Goal: Task Accomplishment & Management: Manage account settings

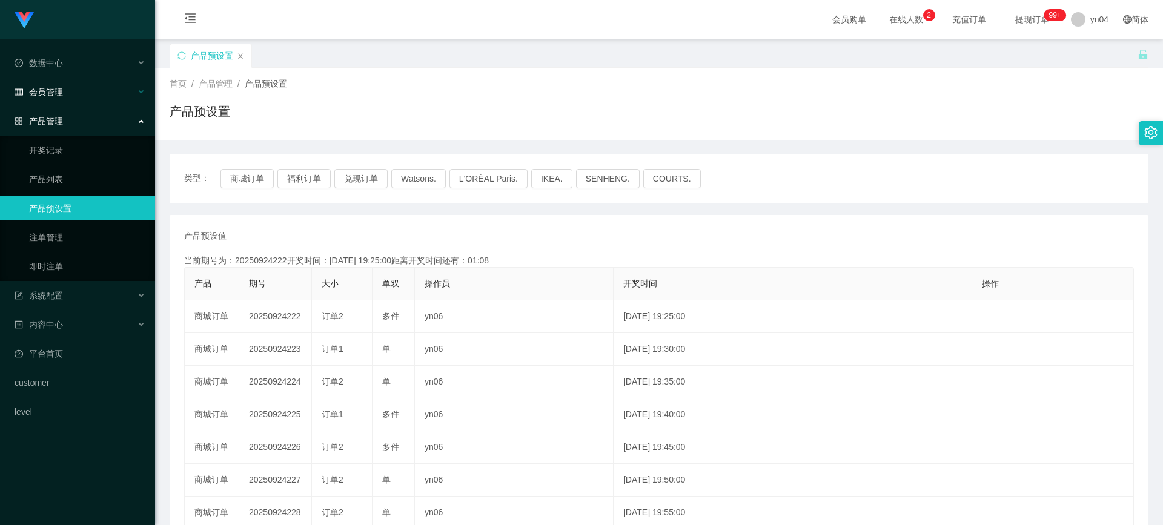
click at [61, 87] on span "会员管理" at bounding box center [39, 92] width 48 height 10
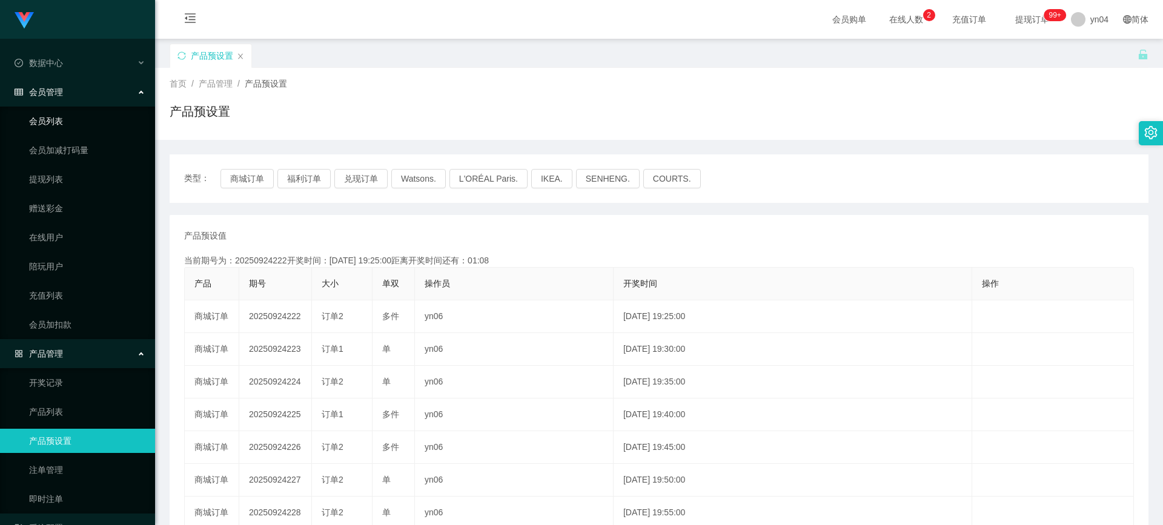
click at [59, 116] on link "会员列表" at bounding box center [87, 121] width 116 height 24
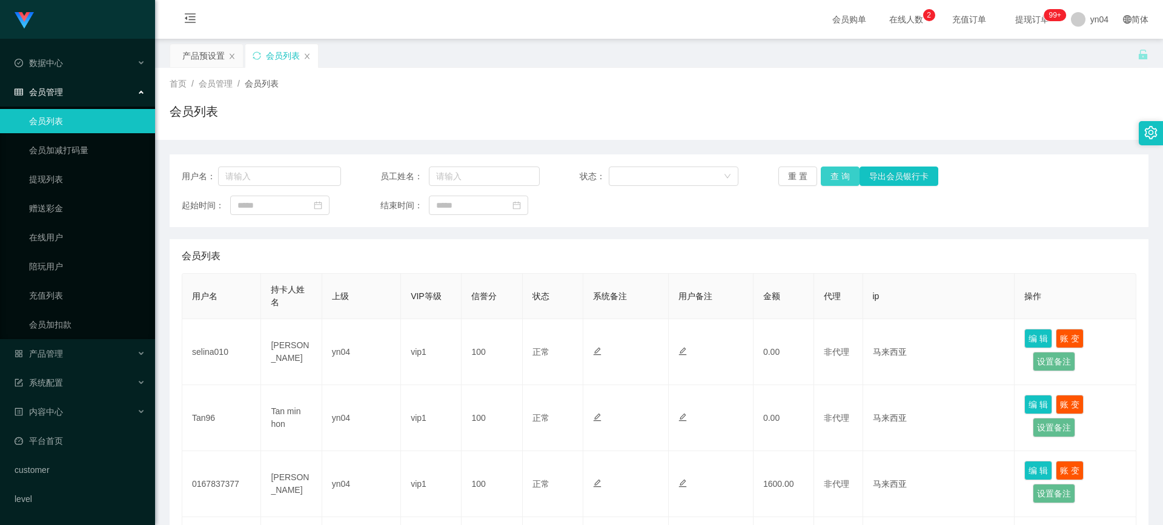
click at [651, 178] on button "查 询" at bounding box center [840, 176] width 39 height 19
click at [651, 178] on div "重 置 查 询 导出会员银行卡" at bounding box center [857, 176] width 159 height 19
click at [651, 178] on button "查 询" at bounding box center [847, 176] width 52 height 19
click at [651, 178] on div "重 置 查 询 导出会员银行卡" at bounding box center [857, 176] width 159 height 19
click at [651, 178] on button "查 询" at bounding box center [840, 176] width 39 height 19
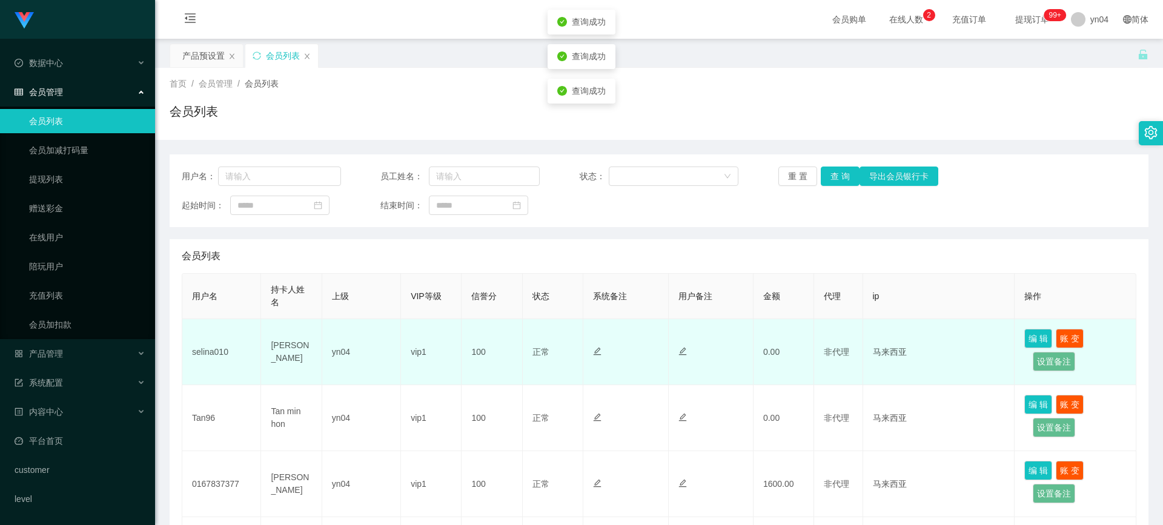
click at [219, 347] on td "selina010" at bounding box center [221, 352] width 79 height 66
copy td "selina010"
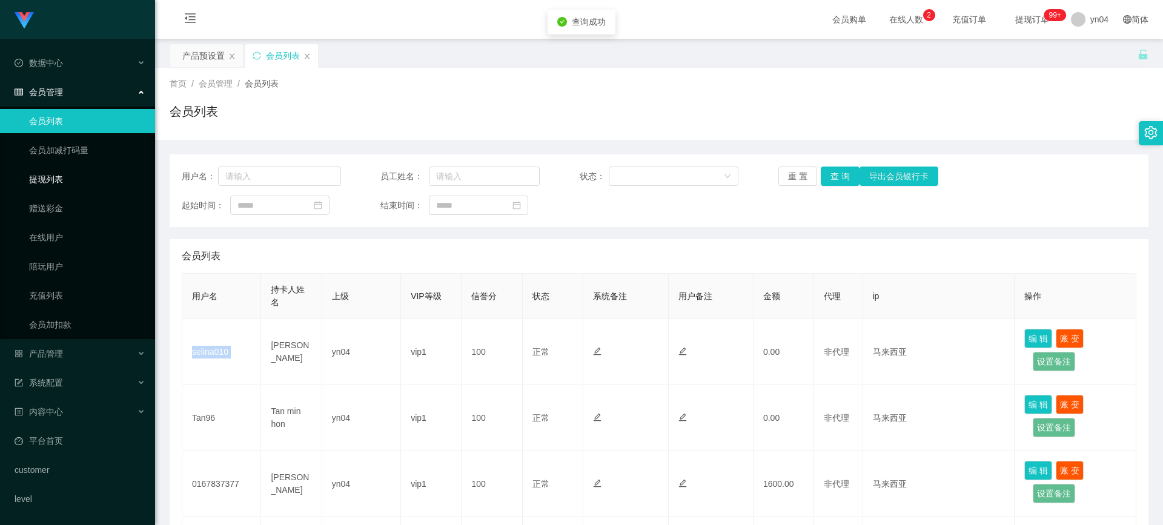
click at [61, 183] on link "提现列表" at bounding box center [87, 179] width 116 height 24
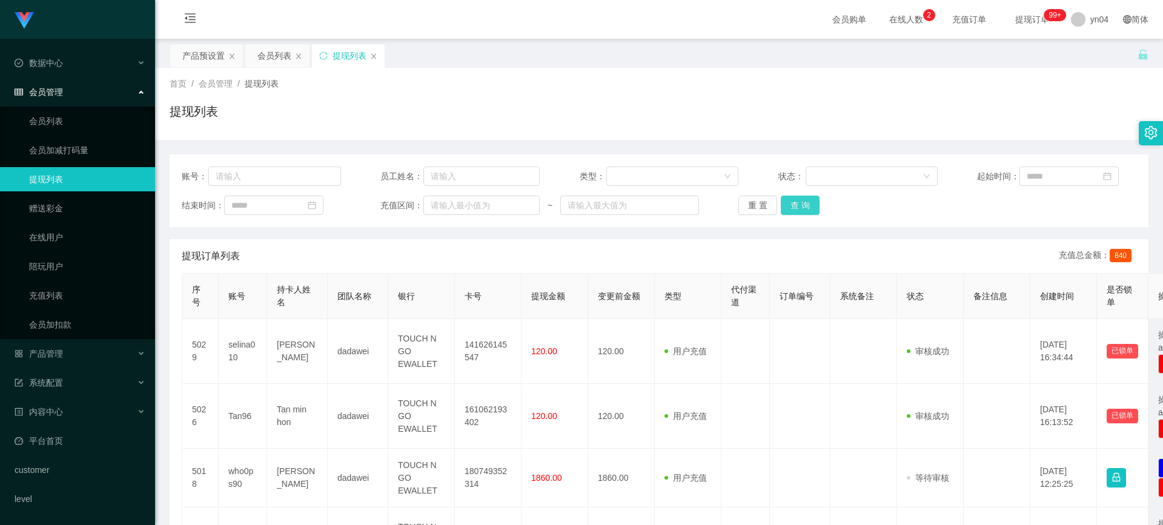
click at [651, 211] on button "查 询" at bounding box center [800, 205] width 39 height 19
click at [651, 211] on div "重 置 查 询" at bounding box center [817, 205] width 159 height 19
click at [651, 211] on button "查 询" at bounding box center [807, 205] width 52 height 19
click at [651, 211] on div "重 置 查 询" at bounding box center [817, 205] width 159 height 19
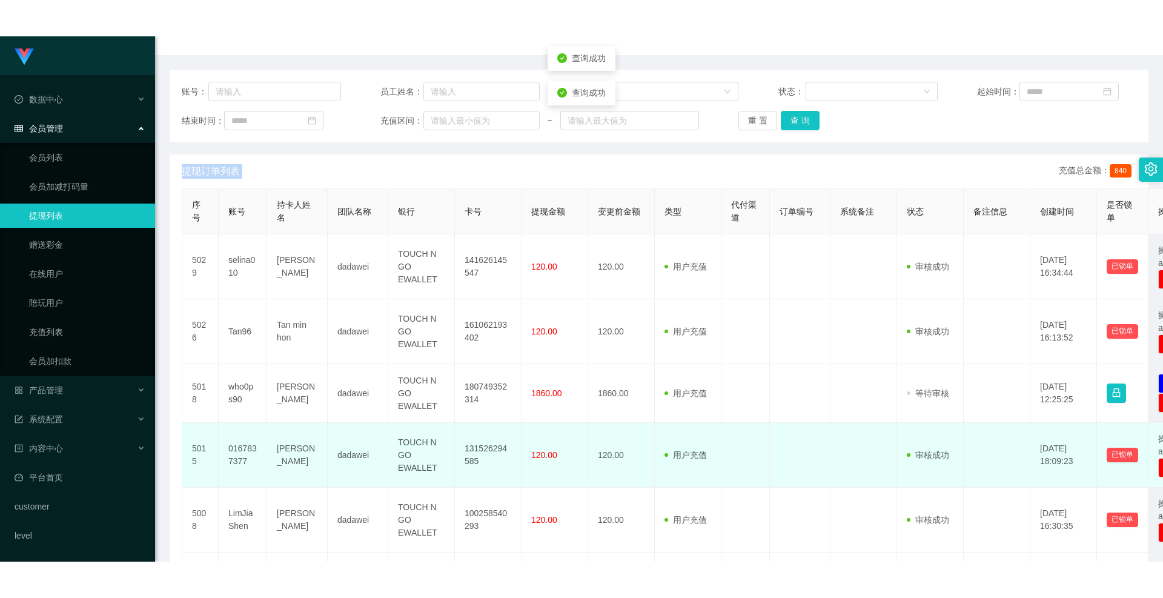
scroll to position [242, 0]
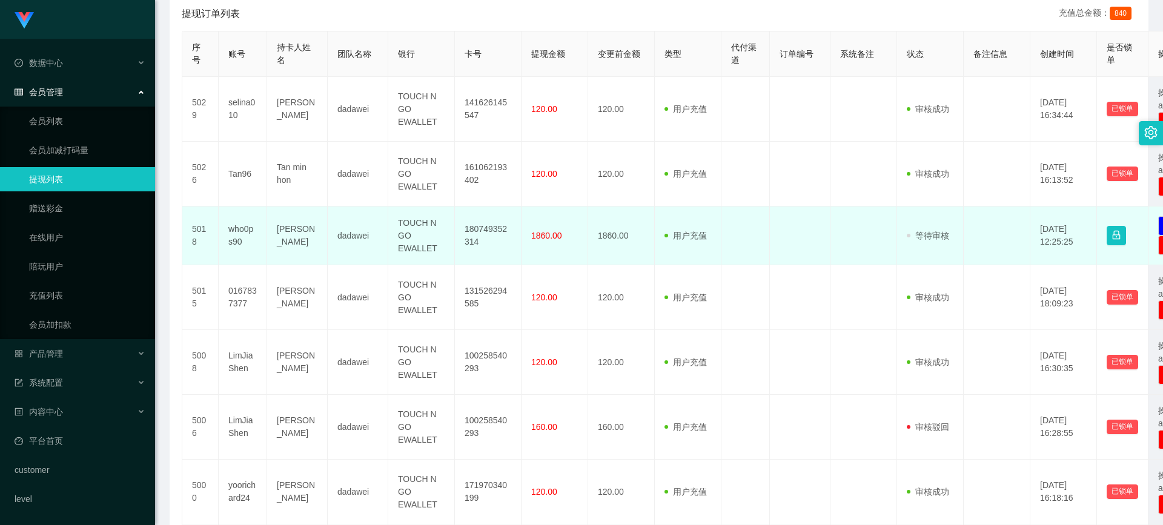
click at [229, 231] on td "who0ps90" at bounding box center [243, 236] width 48 height 59
copy td "who0ps90"
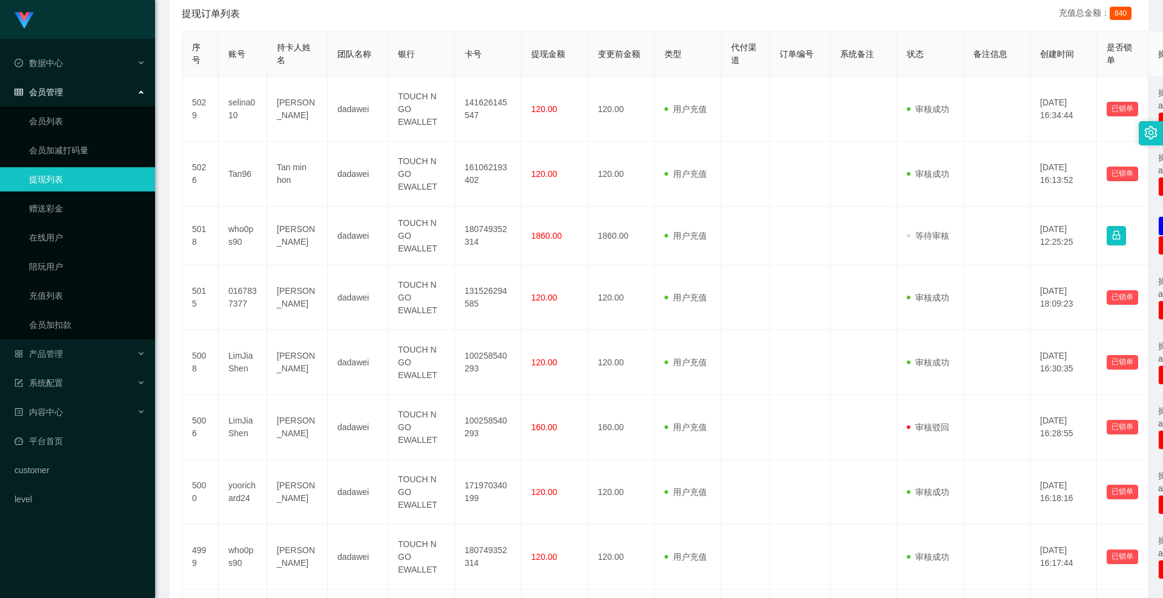
click at [43, 108] on ul "会员列表 会员加减打码量 提现列表 赠送彩金 在线用户 陪玩用户 充值列表 会员加扣款" at bounding box center [77, 223] width 155 height 233
click at [42, 114] on link "会员列表" at bounding box center [87, 121] width 116 height 24
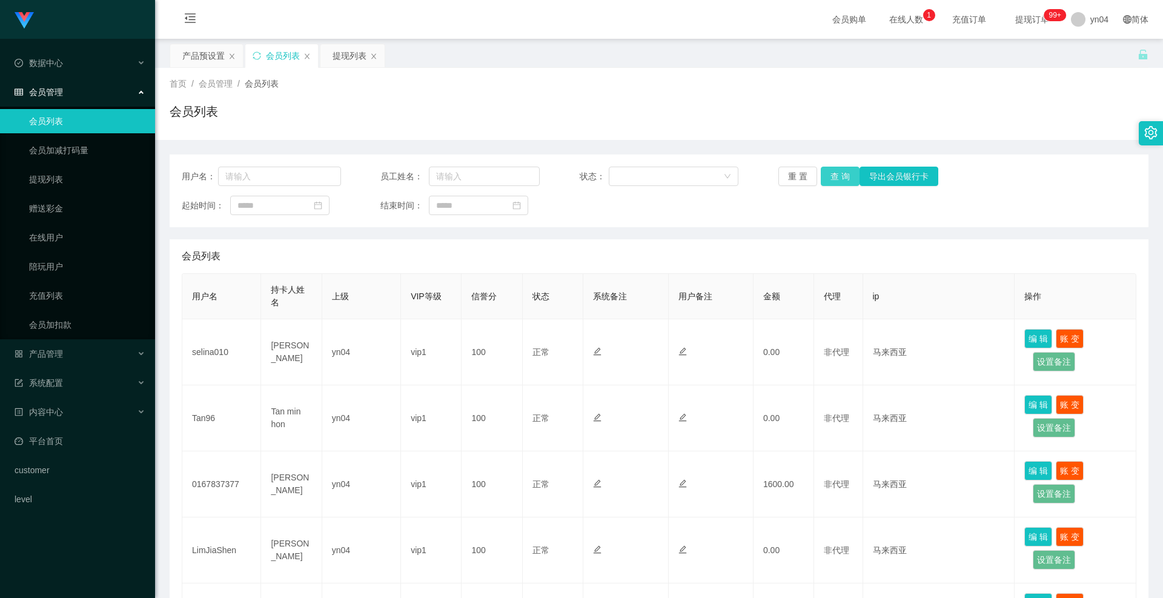
click at [651, 174] on button "查 询" at bounding box center [840, 176] width 39 height 19
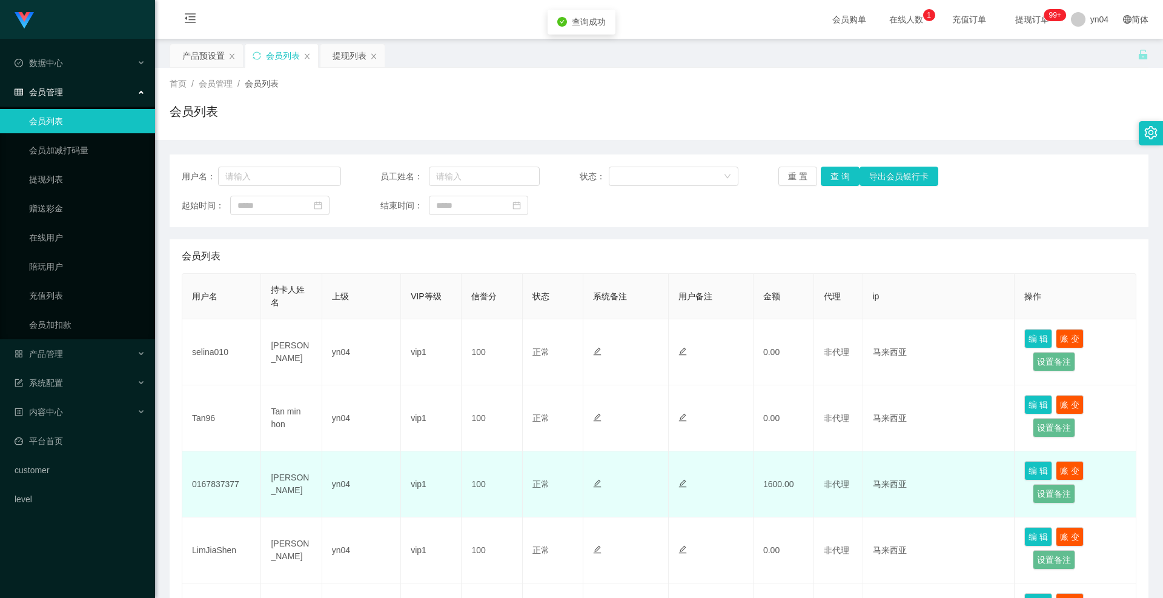
click at [205, 347] on td "0167837377" at bounding box center [221, 484] width 79 height 66
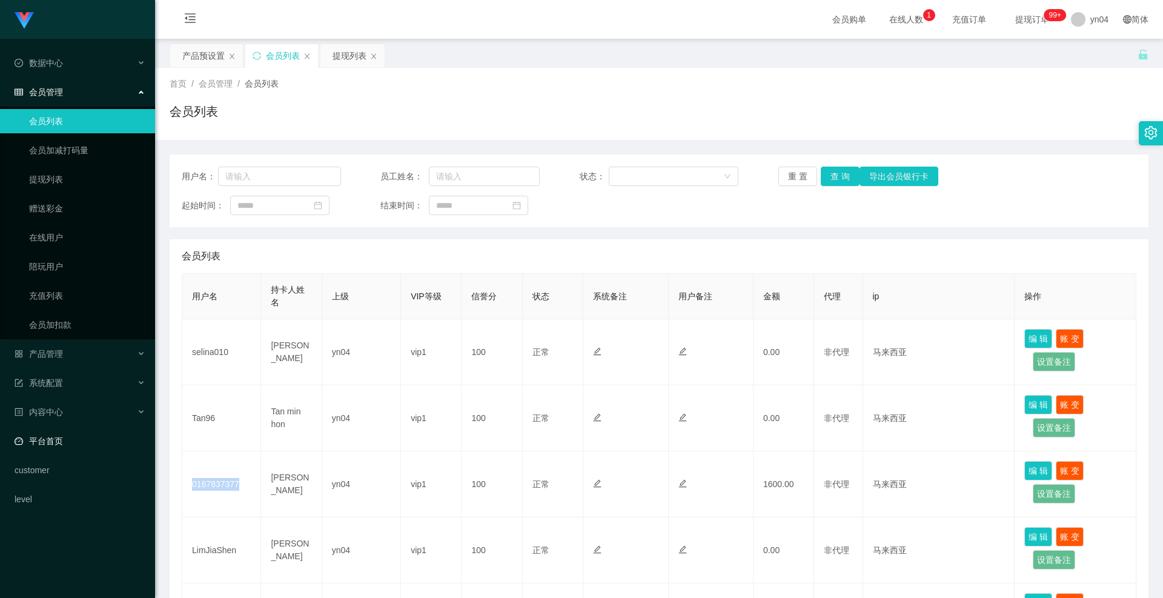
copy td "0167837377"
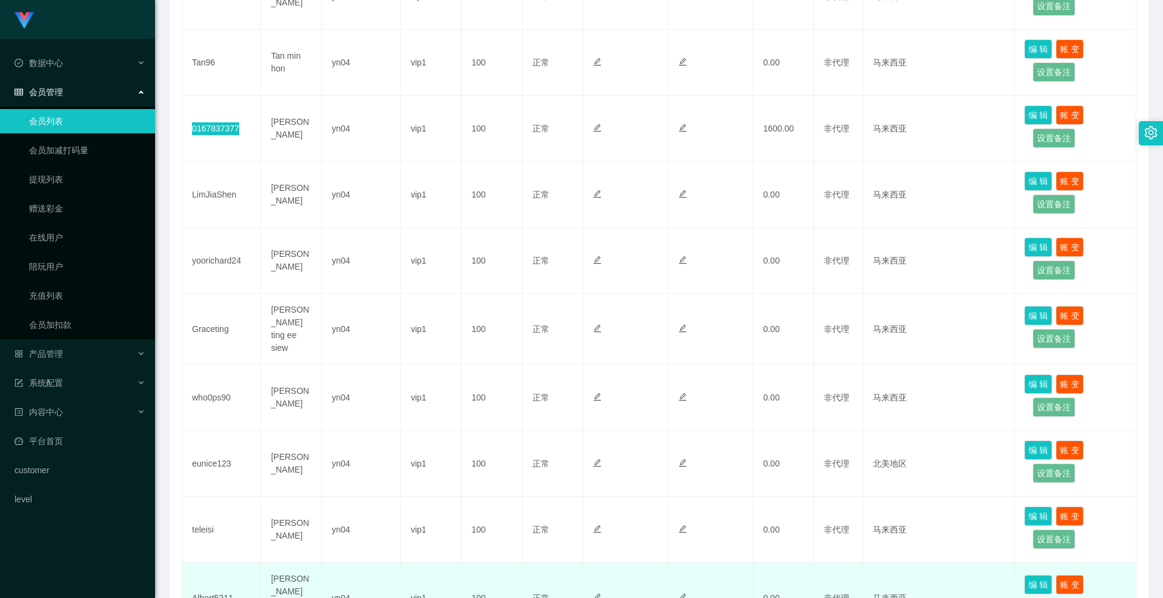
scroll to position [477, 0]
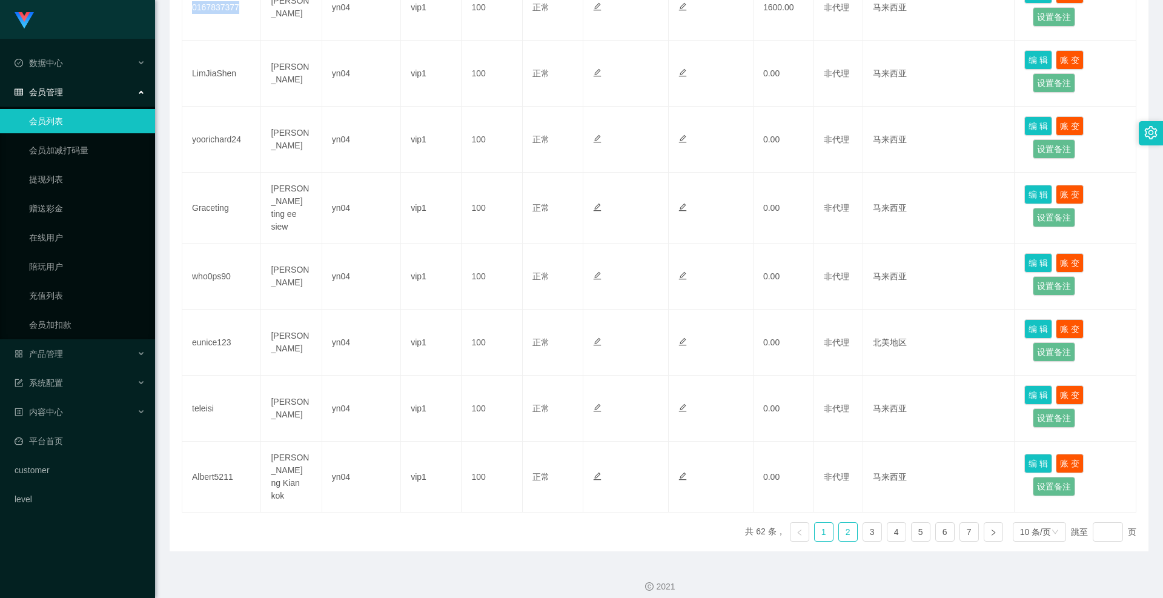
click at [651, 347] on link "2" at bounding box center [848, 532] width 18 height 18
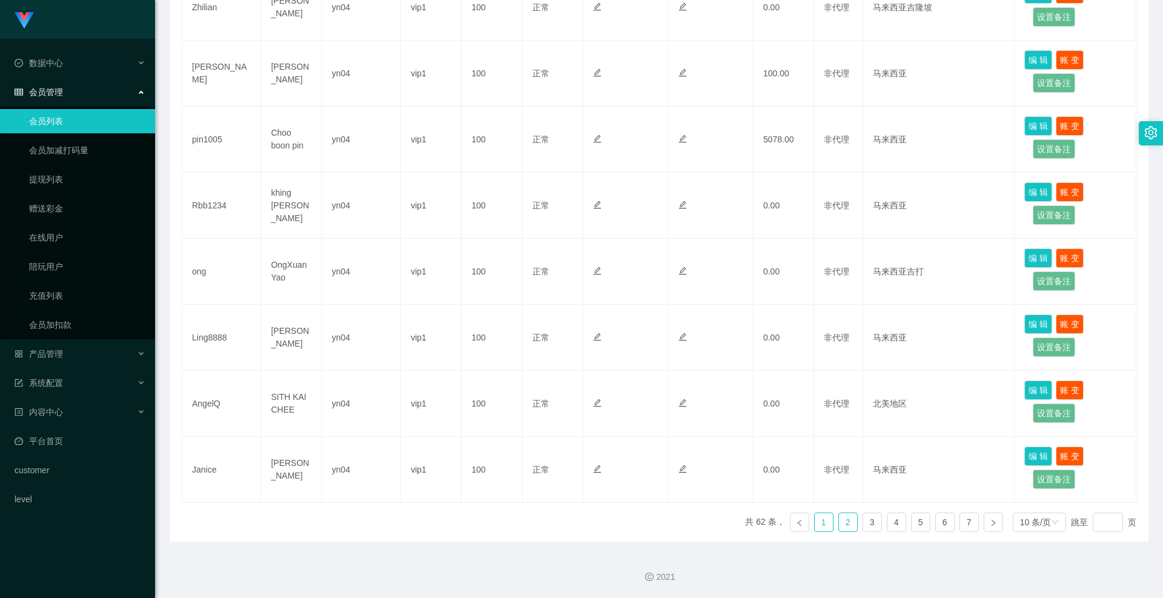
click at [651, 347] on link "1" at bounding box center [824, 522] width 18 height 18
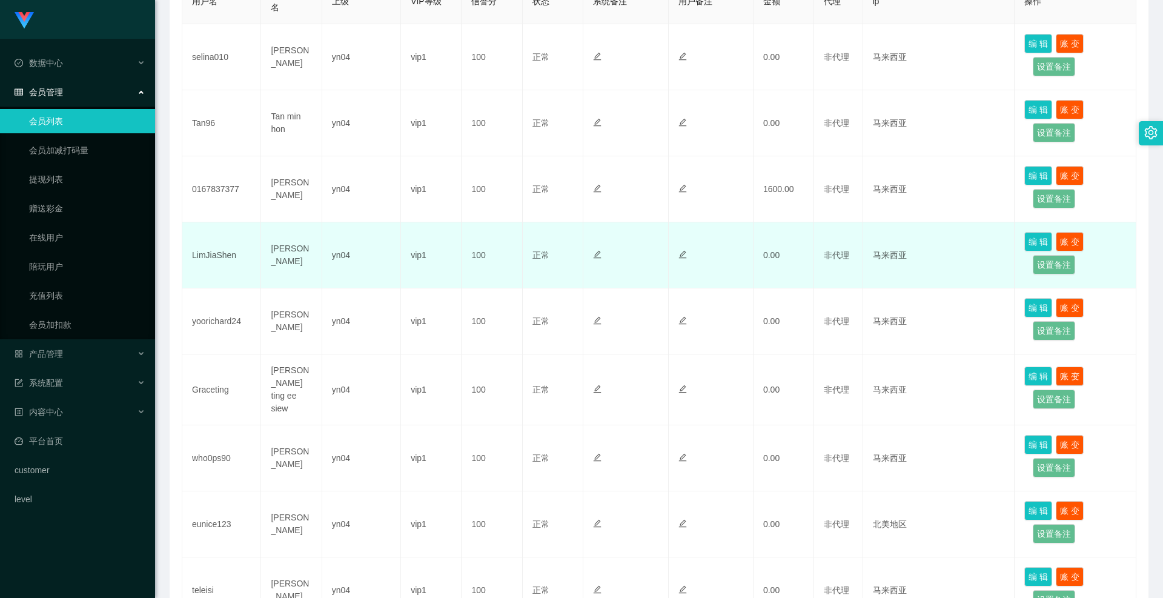
scroll to position [113, 0]
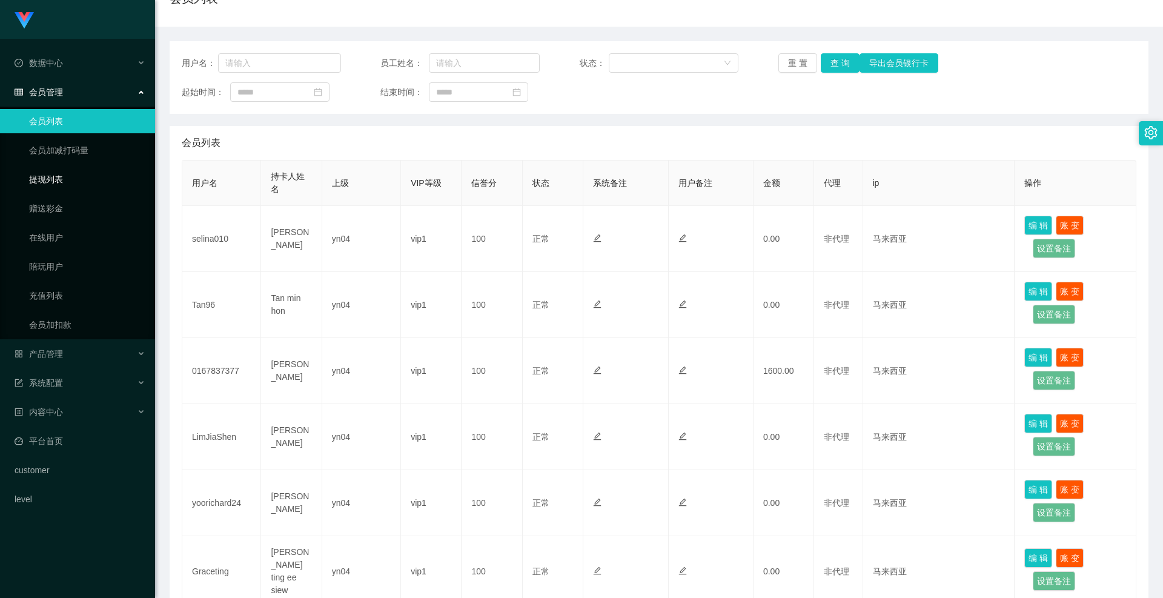
click at [67, 184] on link "提现列表" at bounding box center [87, 179] width 116 height 24
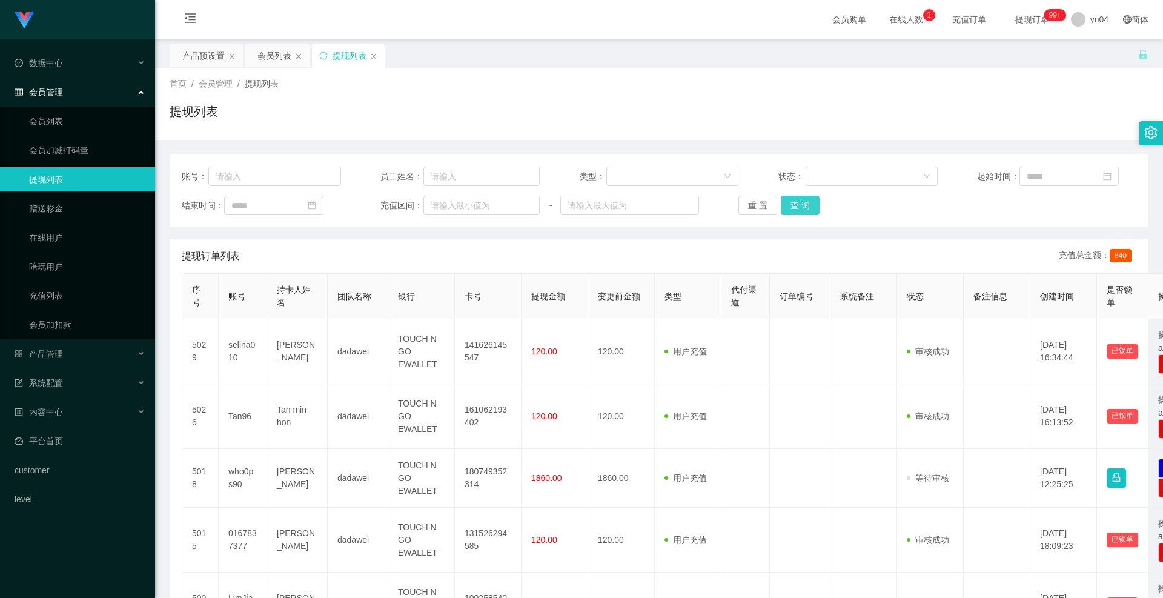
click at [651, 208] on button "查 询" at bounding box center [800, 205] width 39 height 19
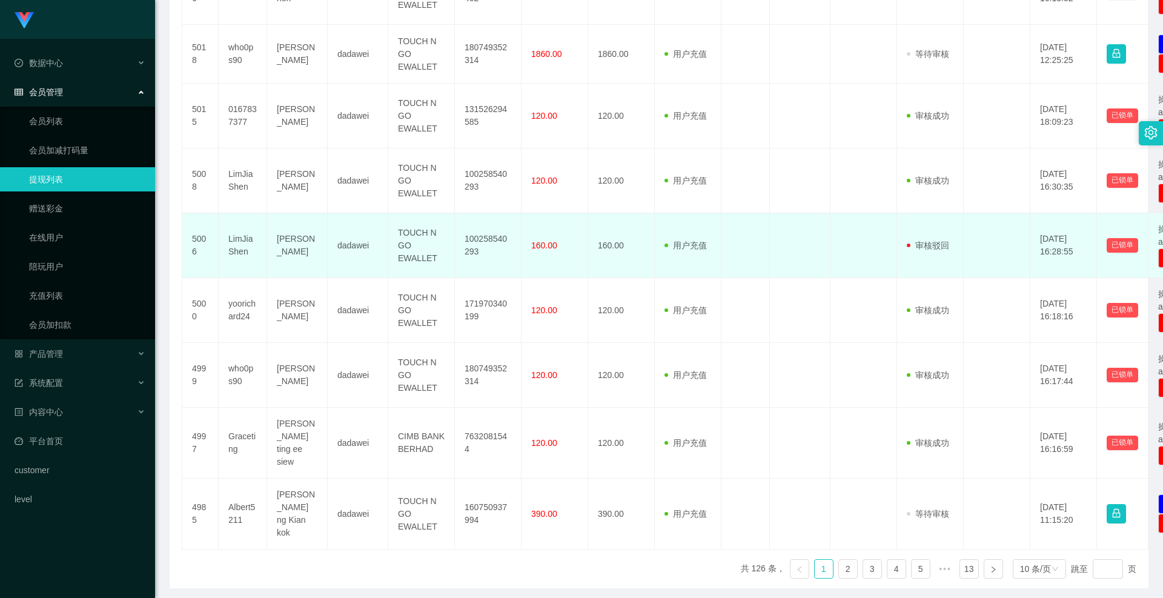
scroll to position [303, 0]
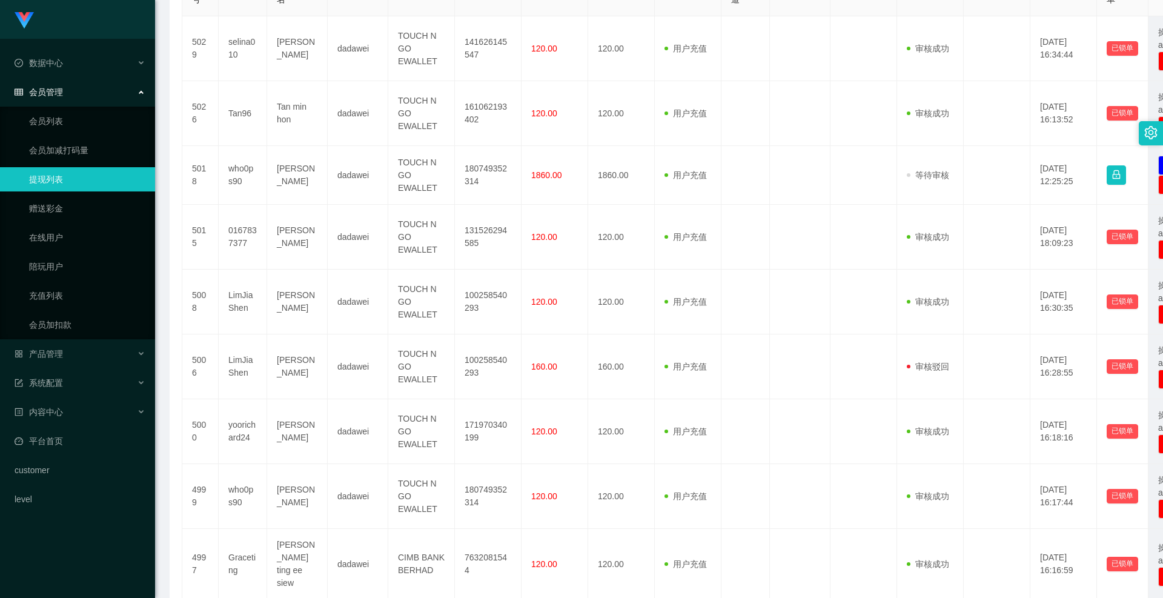
click at [70, 347] on li "产品管理 开奖记录 产品列表 产品预设置 注单管理 即时注单" at bounding box center [77, 355] width 155 height 27
click at [71, 347] on div "产品管理" at bounding box center [77, 354] width 155 height 24
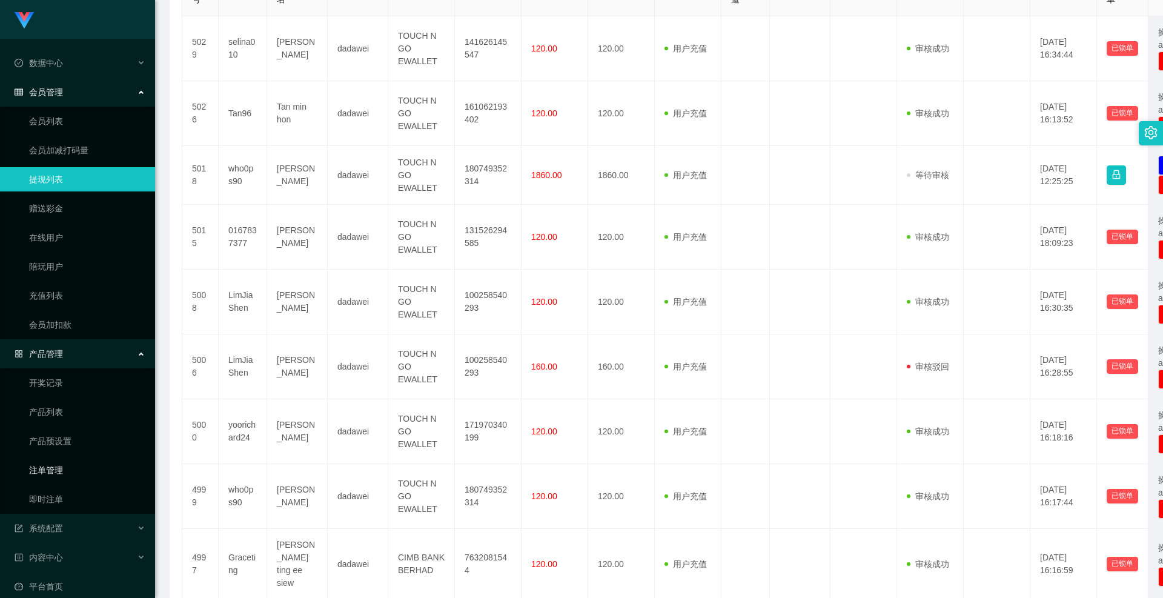
click at [58, 347] on link "注单管理" at bounding box center [87, 470] width 116 height 24
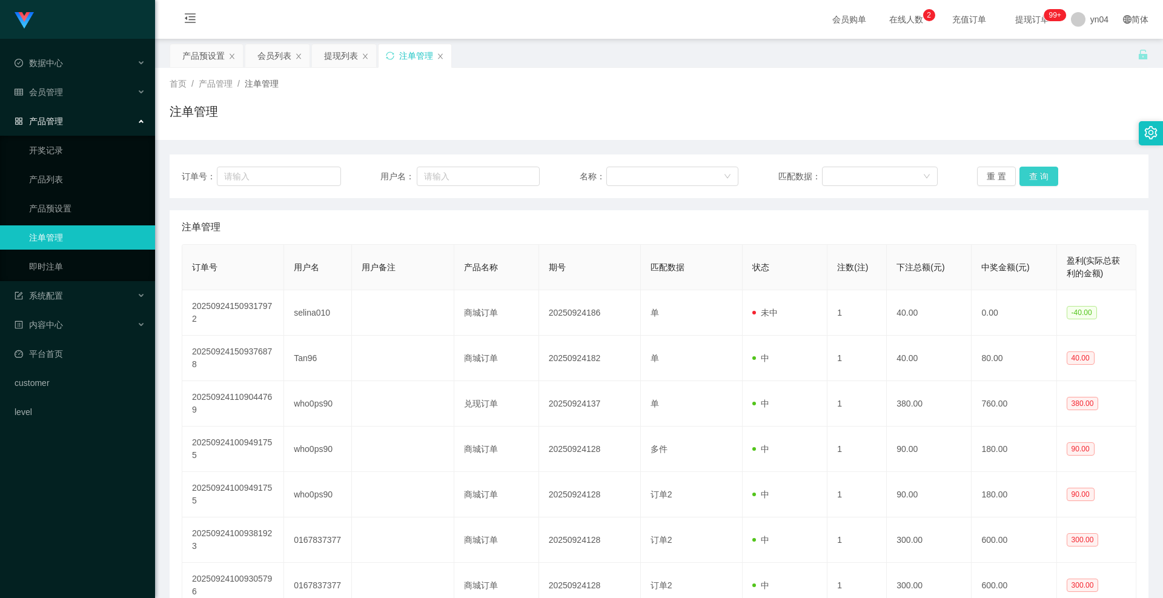
click at [651, 171] on button "查 询" at bounding box center [1039, 176] width 39 height 19
click at [651, 171] on div "重 置 查 询" at bounding box center [1056, 176] width 159 height 19
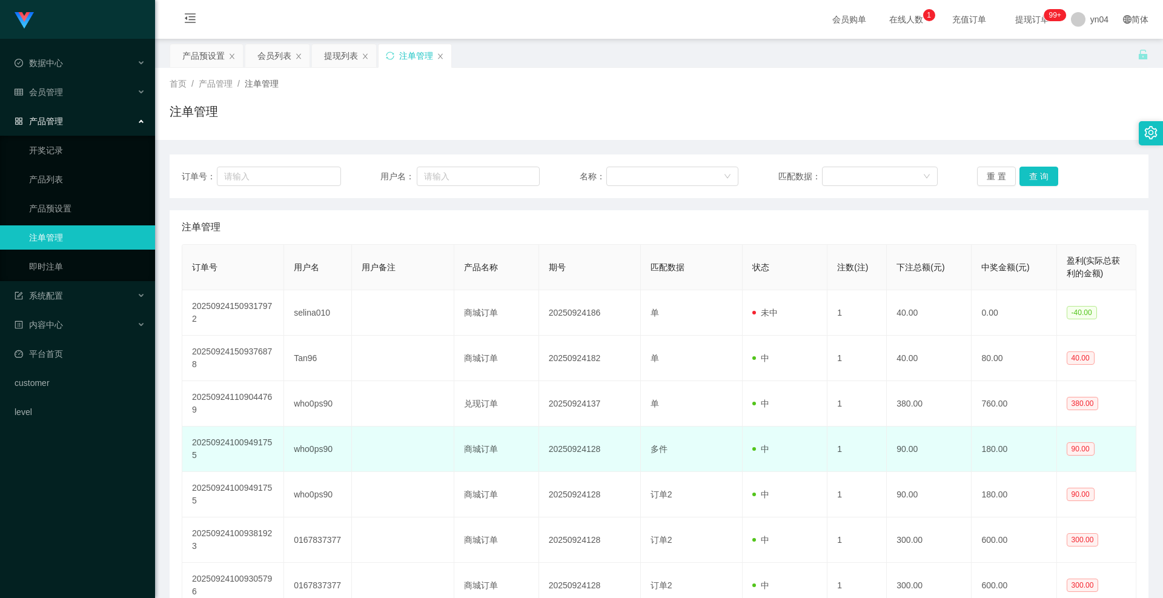
drag, startPoint x: 293, startPoint y: 449, endPoint x: 300, endPoint y: 449, distance: 7.9
click at [296, 347] on td "who0ps90" at bounding box center [318, 448] width 68 height 45
click at [300, 347] on td "who0ps90" at bounding box center [318, 448] width 68 height 45
copy td "who0ps90"
